Goal: Information Seeking & Learning: Check status

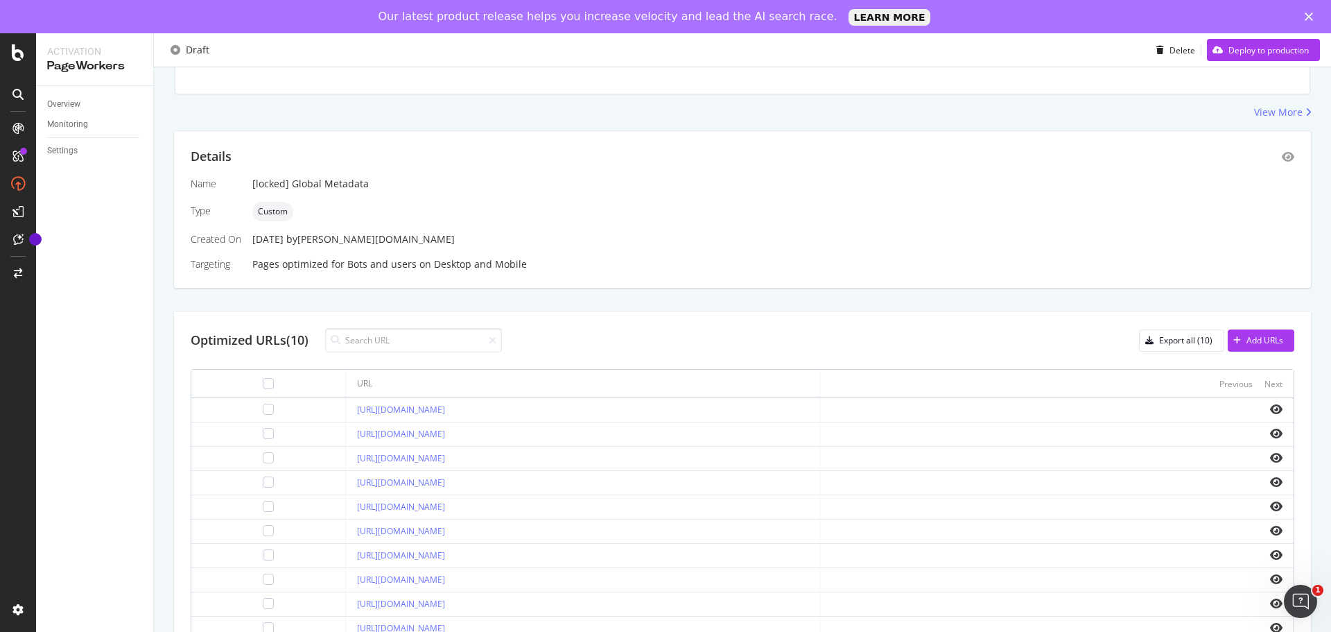
scroll to position [255, 0]
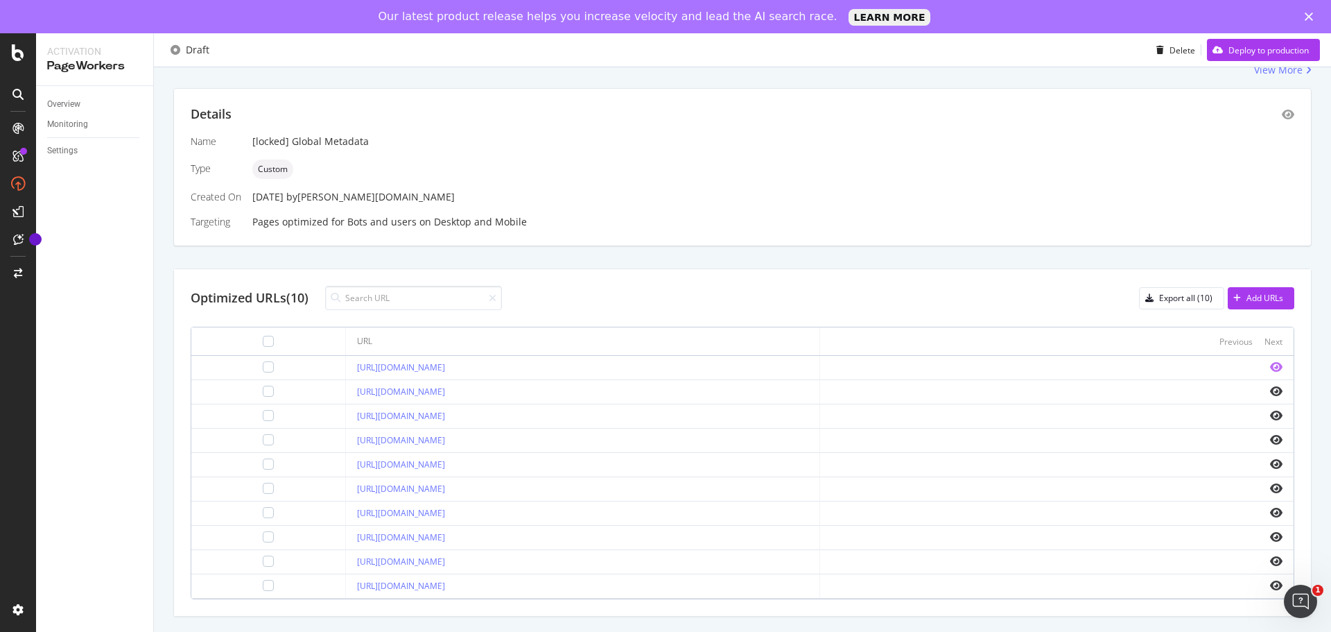
click at [1270, 367] on icon "eye" at bounding box center [1276, 366] width 12 height 11
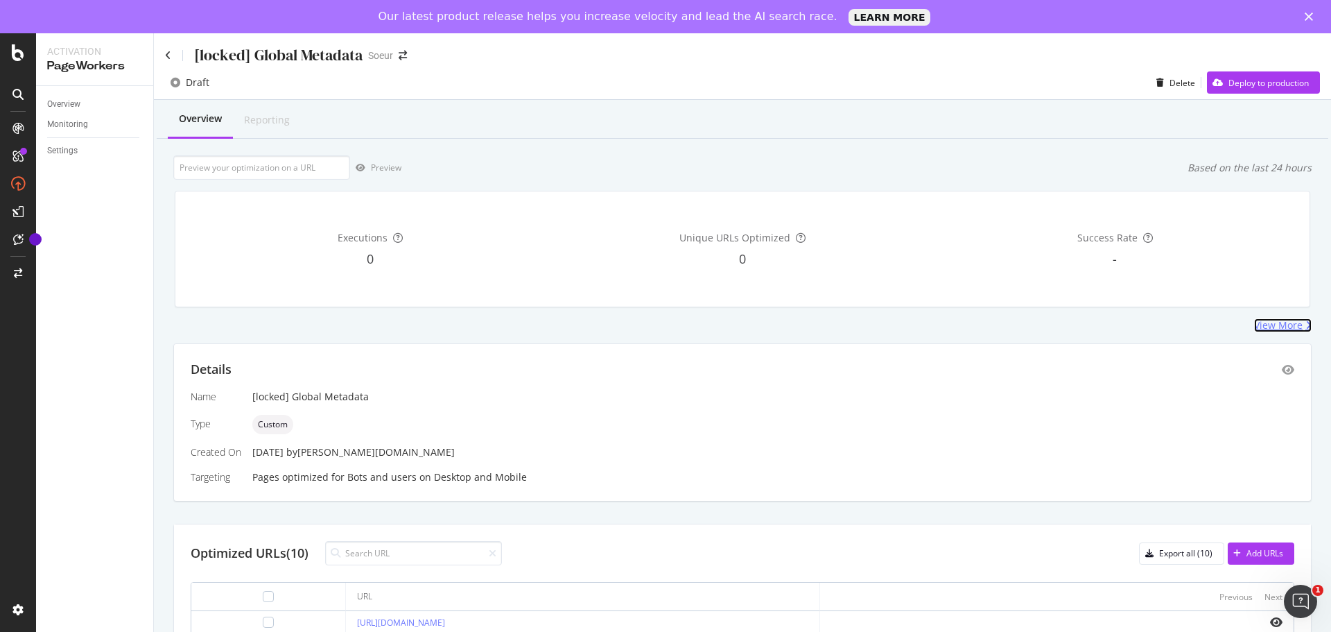
click at [1254, 329] on div "View More" at bounding box center [1278, 325] width 49 height 14
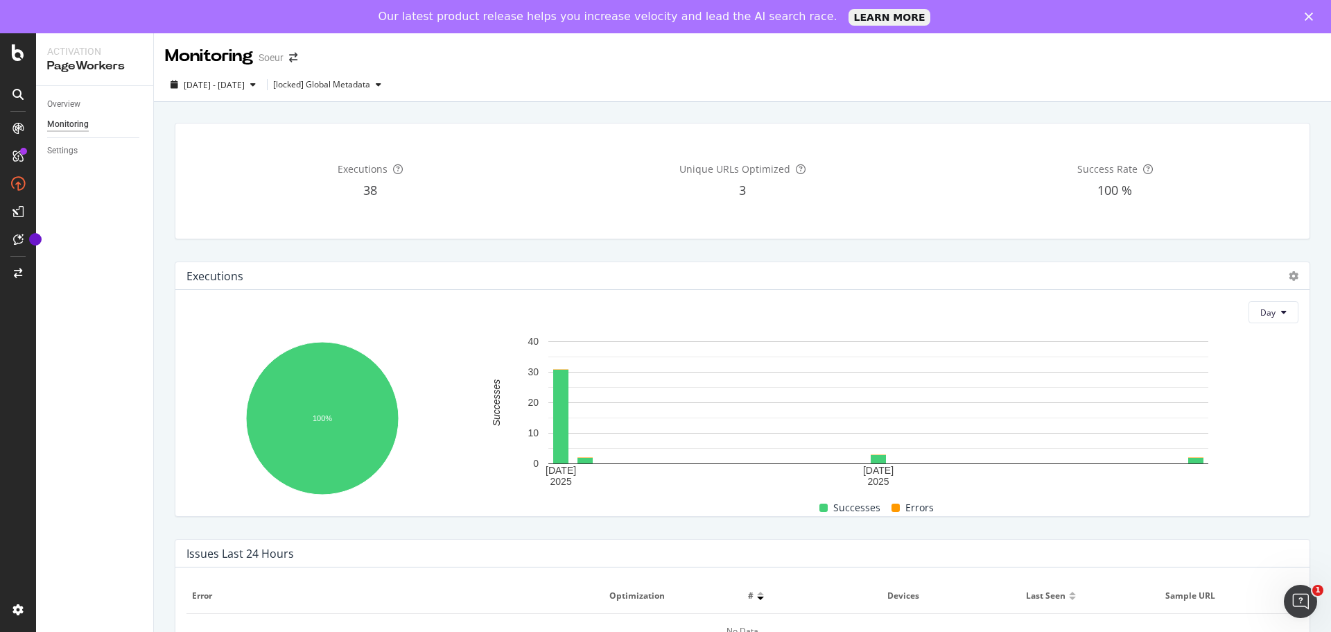
click at [1307, 19] on polygon "Fermer" at bounding box center [1309, 16] width 8 height 8
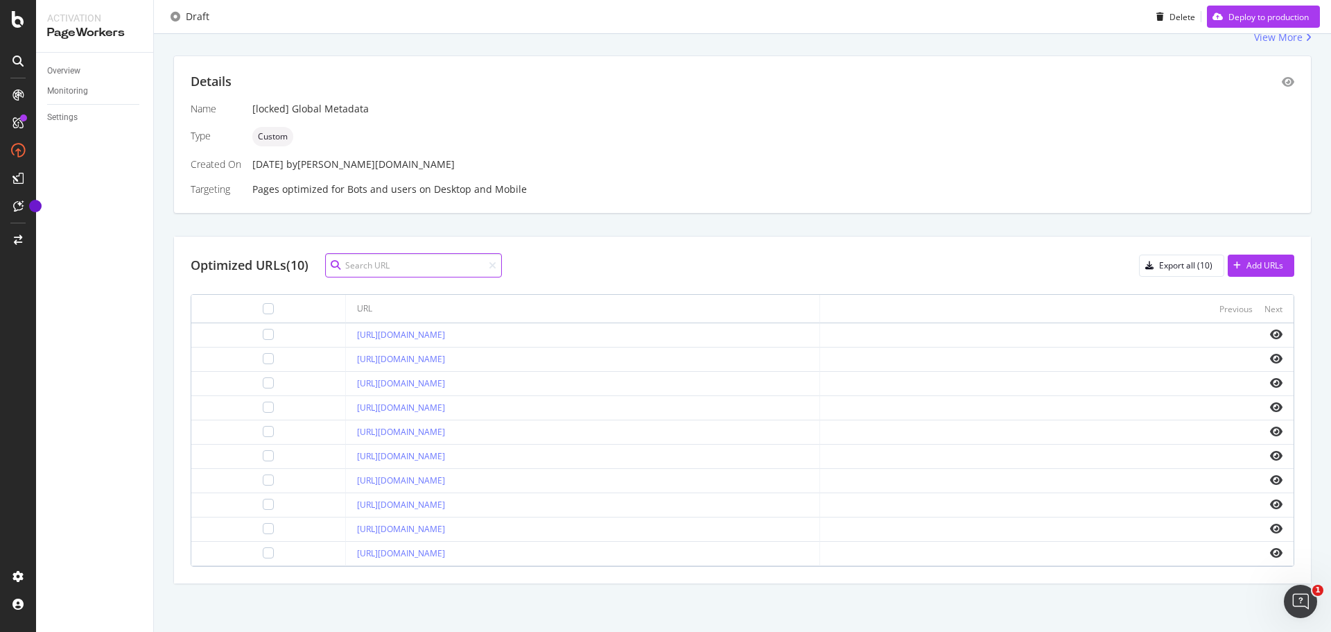
scroll to position [255, 0]
click at [159, 293] on div "Overview Reporting Preview Based on the last 24 hours Executions 2 Unique URLs …" at bounding box center [742, 221] width 1177 height 820
click at [1270, 332] on icon "eye" at bounding box center [1276, 333] width 12 height 11
drag, startPoint x: 494, startPoint y: 329, endPoint x: 313, endPoint y: 334, distance: 181.0
click at [346, 334] on td "[URL][DOMAIN_NAME]" at bounding box center [583, 334] width 474 height 24
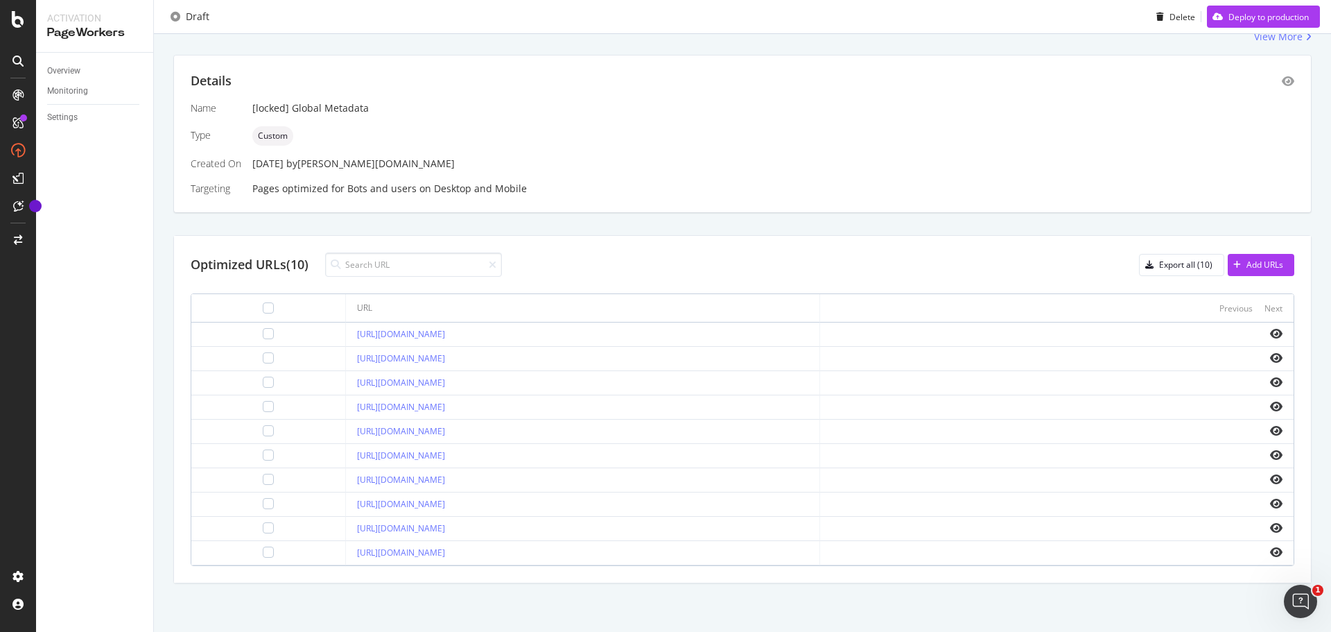
copy link "[URL][DOMAIN_NAME]"
click at [1223, 337] on div at bounding box center [1056, 333] width 451 height 11
